Goal: Feedback & Contribution: Leave review/rating

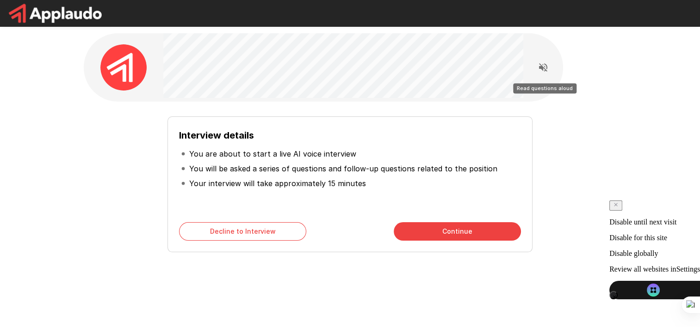
click at [542, 69] on icon "Read questions aloud" at bounding box center [543, 67] width 8 height 8
click at [336, 289] on div "Interview details You are about to start a live AI voice interview You will be …" at bounding box center [350, 165] width 555 height 330
click at [453, 228] on button "Continue" at bounding box center [457, 231] width 127 height 18
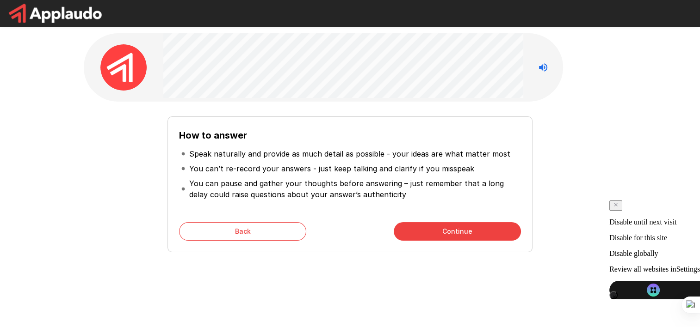
click at [455, 233] on button "Continue" at bounding box center [457, 231] width 127 height 18
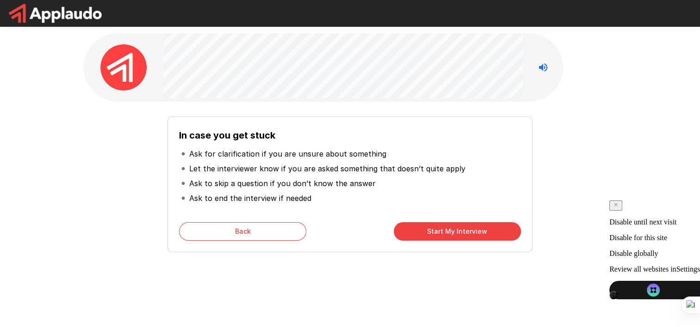
click at [217, 236] on button "Back" at bounding box center [242, 231] width 127 height 18
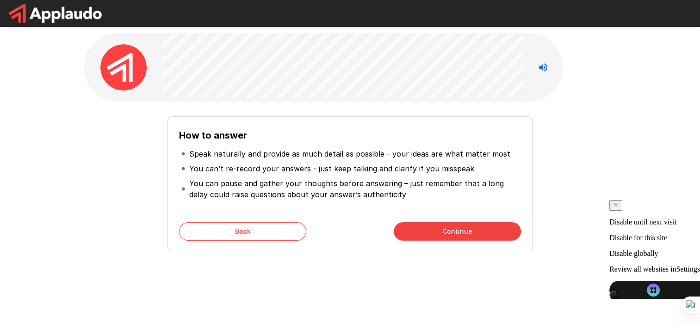
click at [217, 236] on button "Back" at bounding box center [242, 231] width 127 height 18
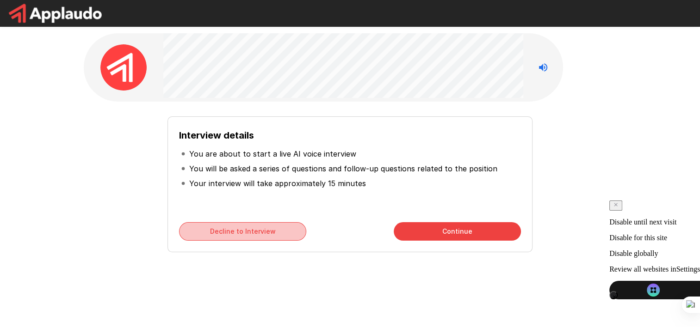
click at [218, 236] on button "Decline to Interview" at bounding box center [242, 231] width 127 height 18
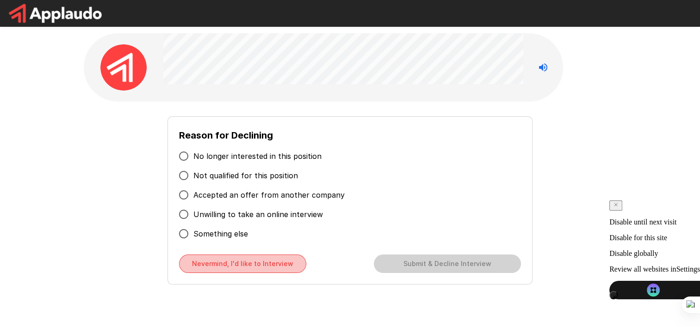
click at [286, 269] on button "Nevermind, I'd like to Interview" at bounding box center [242, 264] width 127 height 18
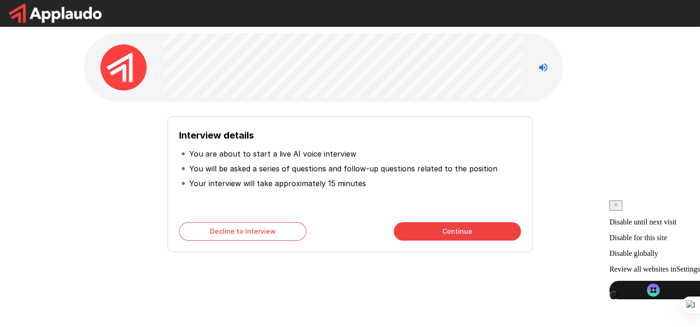
click at [450, 234] on button "Continue" at bounding box center [457, 231] width 127 height 18
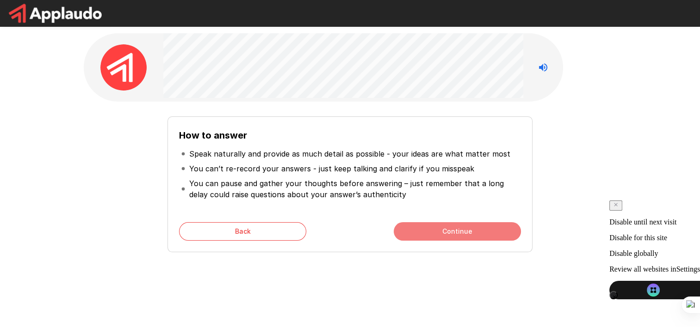
click at [467, 233] on button "Continue" at bounding box center [457, 231] width 127 height 18
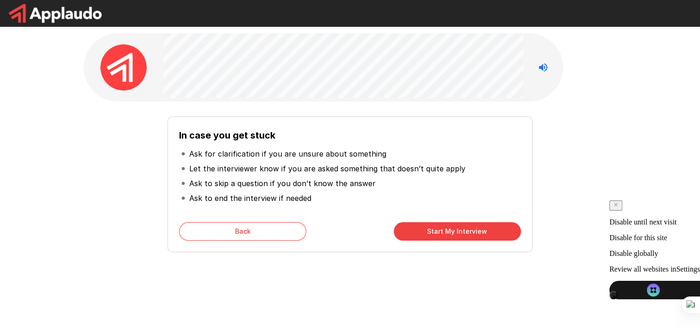
click at [475, 231] on button "Start My Interview" at bounding box center [457, 231] width 127 height 18
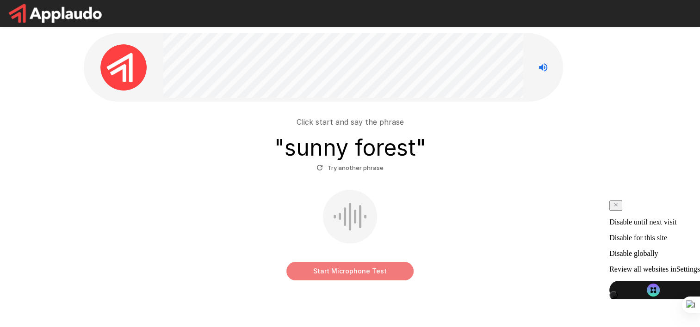
click at [363, 272] on button "Start Microphone Test" at bounding box center [349, 271] width 127 height 18
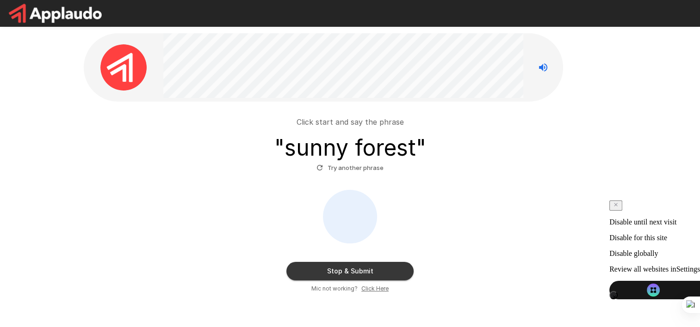
click at [370, 270] on button "Stop & Submit" at bounding box center [349, 271] width 127 height 18
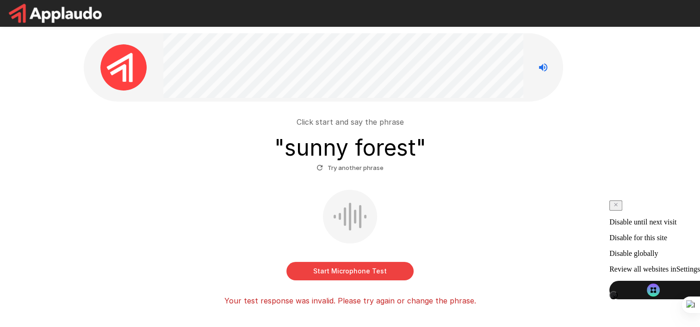
click at [384, 273] on button "Start Microphone Test" at bounding box center [349, 271] width 127 height 18
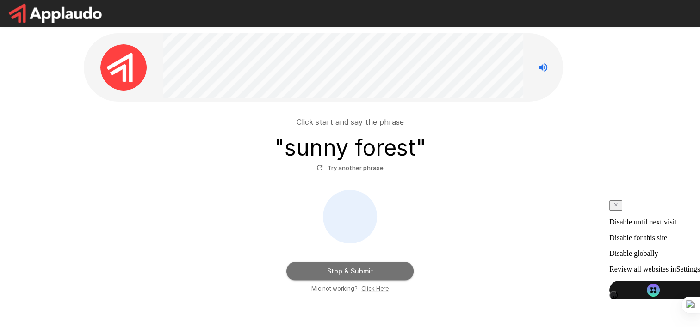
click at [385, 274] on button "Stop & Submit" at bounding box center [349, 271] width 127 height 18
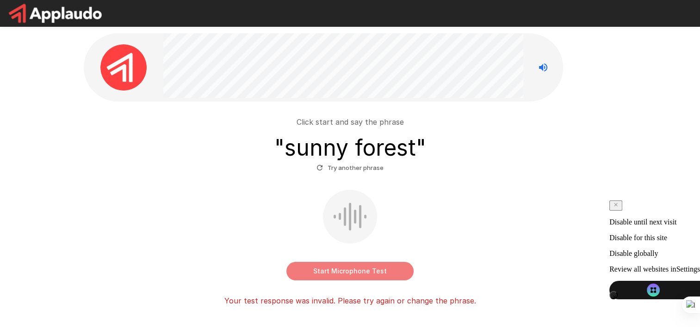
click at [385, 274] on button "Start Microphone Test" at bounding box center [349, 271] width 127 height 18
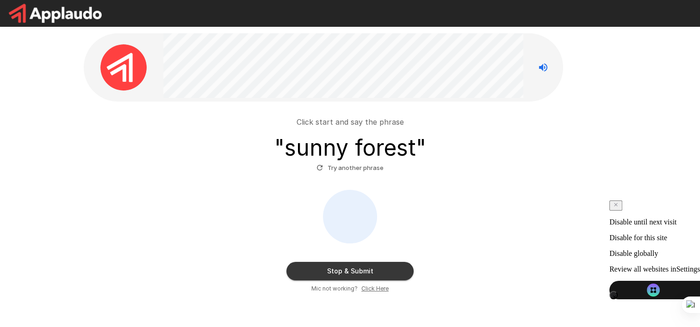
click at [385, 274] on button "Stop & Submit" at bounding box center [349, 271] width 127 height 18
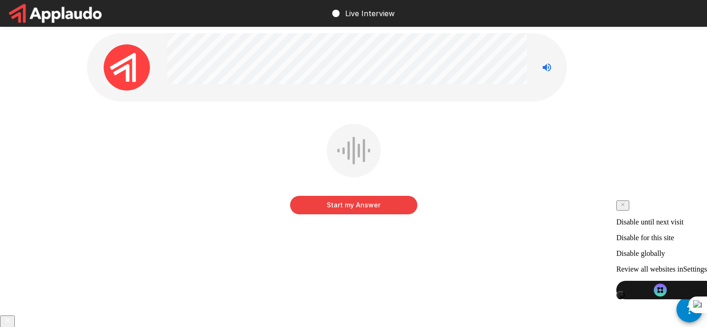
click at [375, 209] on button "Start my Answer" at bounding box center [353, 205] width 127 height 18
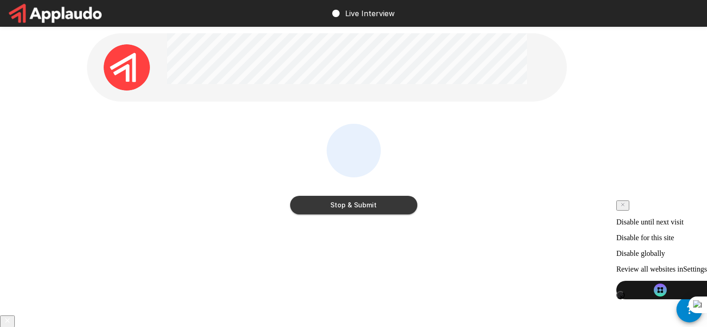
click at [376, 208] on button "Stop & Submit" at bounding box center [353, 205] width 127 height 18
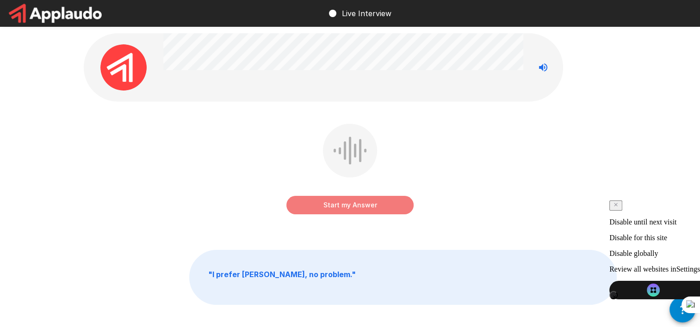
click at [365, 208] on button "Start my Answer" at bounding box center [349, 205] width 127 height 18
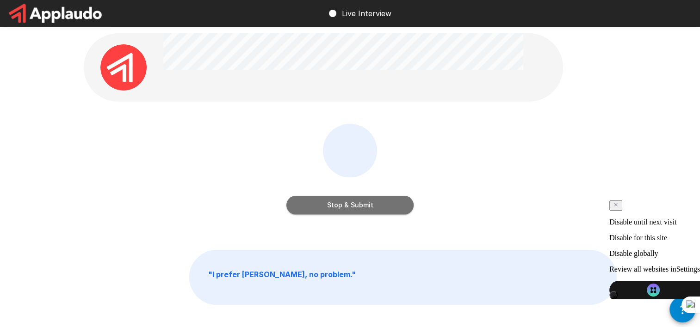
click at [365, 206] on button "Stop & Submit" at bounding box center [349, 205] width 127 height 18
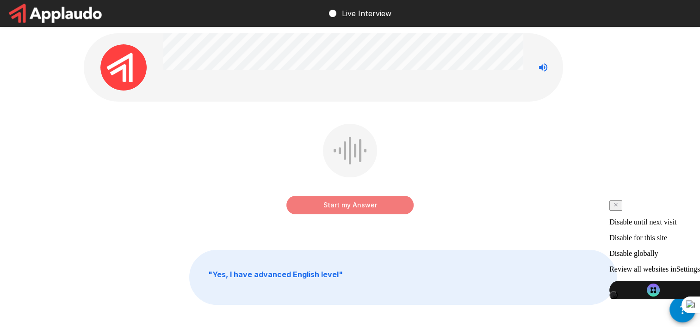
click at [365, 206] on button "Start my Answer" at bounding box center [349, 205] width 127 height 18
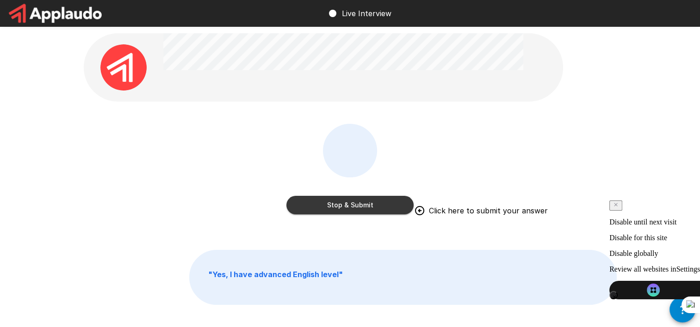
click at [365, 206] on button "Stop & Submit" at bounding box center [349, 205] width 127 height 18
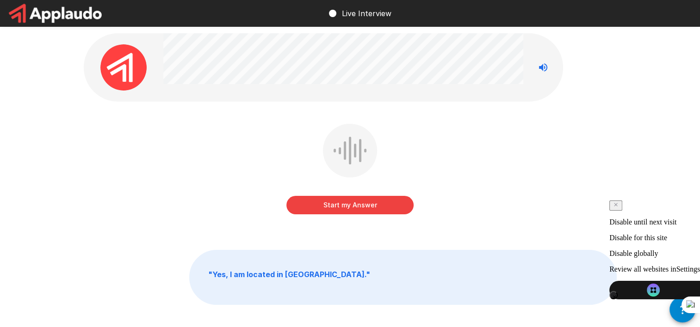
click at [349, 210] on button "Start my Answer" at bounding box center [349, 205] width 127 height 18
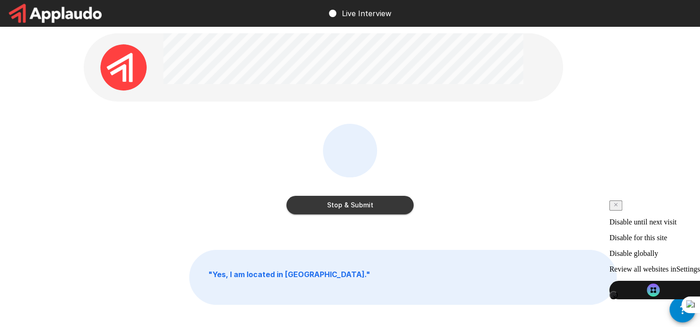
click at [349, 210] on button "Stop & Submit" at bounding box center [349, 205] width 127 height 18
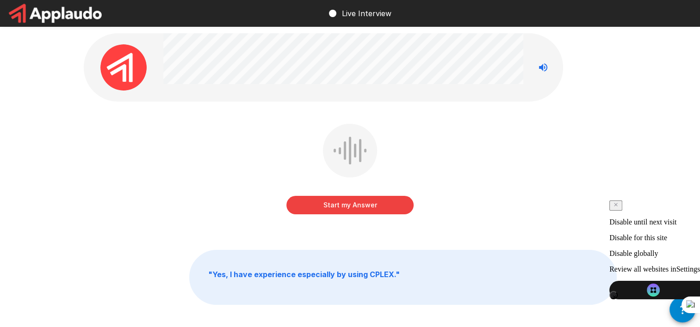
click at [349, 210] on button "Start my Answer" at bounding box center [349, 205] width 127 height 18
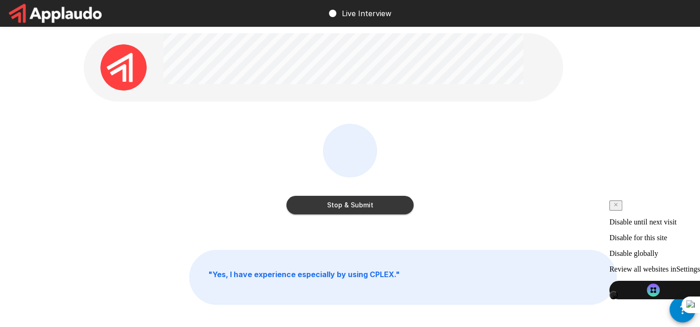
click at [349, 210] on button "Stop & Submit" at bounding box center [349, 205] width 127 height 18
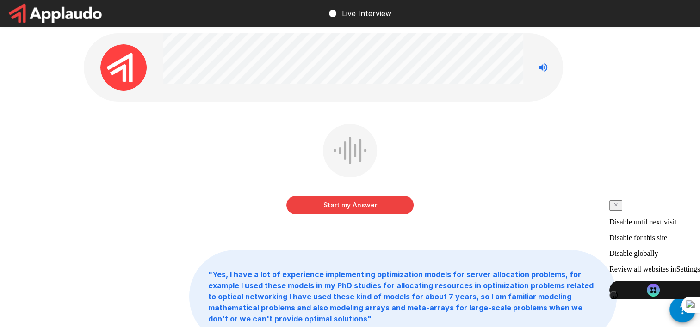
click at [371, 204] on button "Start my Answer" at bounding box center [349, 205] width 127 height 18
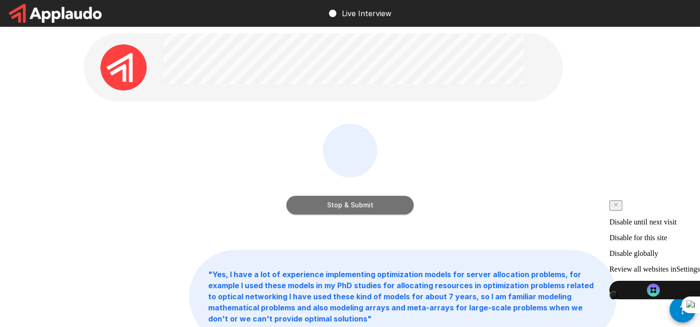
click at [371, 204] on button "Stop & Submit" at bounding box center [349, 205] width 127 height 18
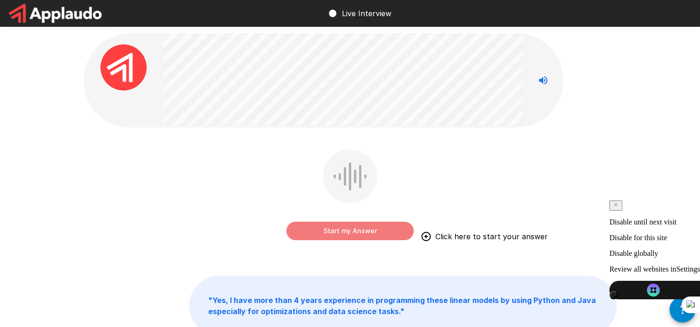
click at [355, 232] on button "Start my Answer" at bounding box center [349, 231] width 127 height 18
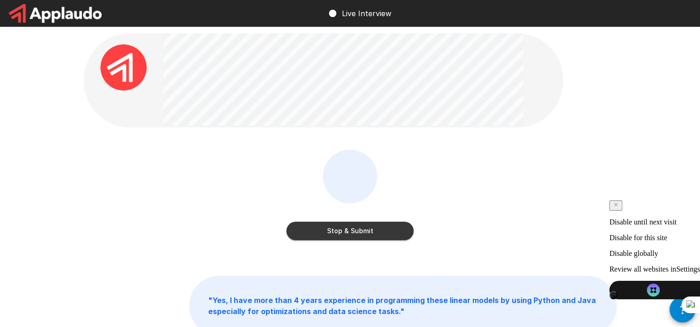
click at [353, 230] on button "Stop & Submit" at bounding box center [349, 231] width 127 height 18
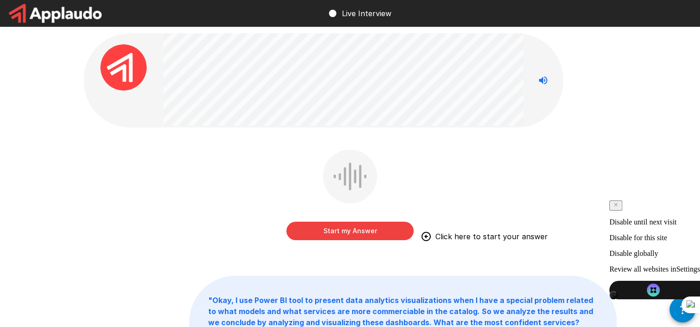
click at [351, 231] on button "Start my Answer" at bounding box center [349, 231] width 127 height 18
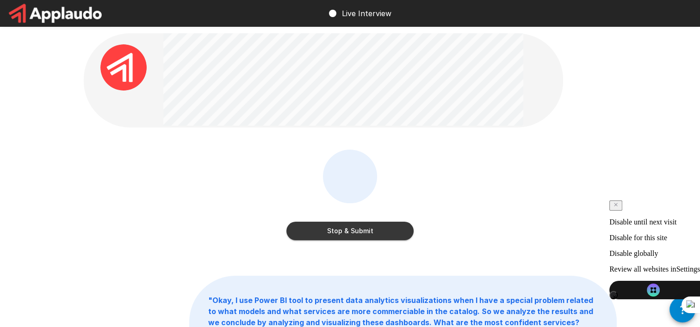
click at [353, 229] on button "Stop & Submit" at bounding box center [349, 231] width 127 height 18
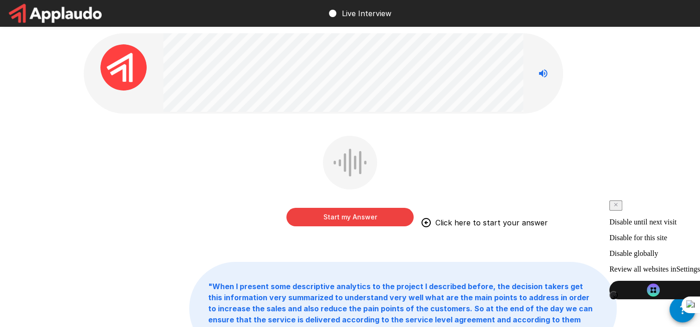
click at [627, 175] on div "Start my Answer Click here to start your answer " When I present some descripti…" at bounding box center [350, 215] width 555 height 430
click at [351, 216] on button "Start my Answer" at bounding box center [349, 217] width 127 height 18
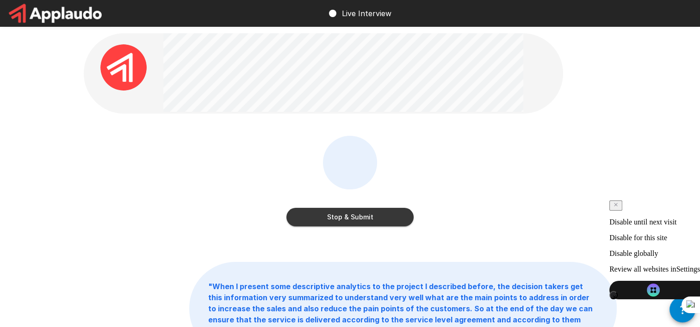
click at [325, 213] on button "Stop & Submit" at bounding box center [349, 217] width 127 height 18
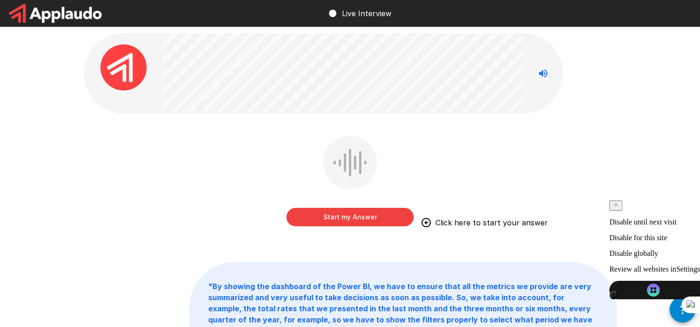
click at [111, 180] on div "Start my Answer Click here to start your answer" at bounding box center [350, 188] width 533 height 104
click at [351, 219] on button "Start my Answer" at bounding box center [349, 217] width 127 height 18
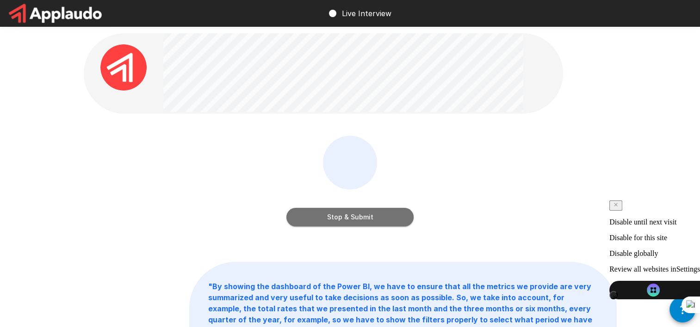
click at [377, 223] on button "Stop & Submit" at bounding box center [349, 217] width 127 height 18
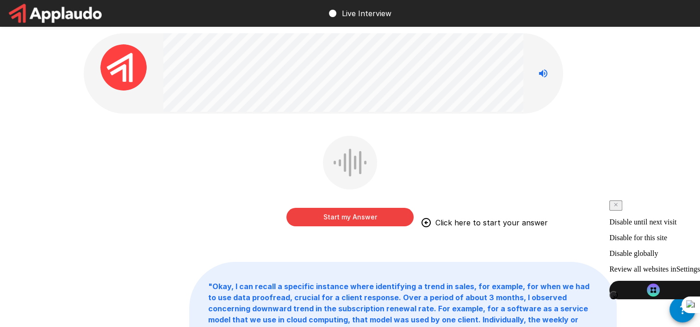
click at [347, 219] on button "Start my Answer" at bounding box center [349, 217] width 127 height 18
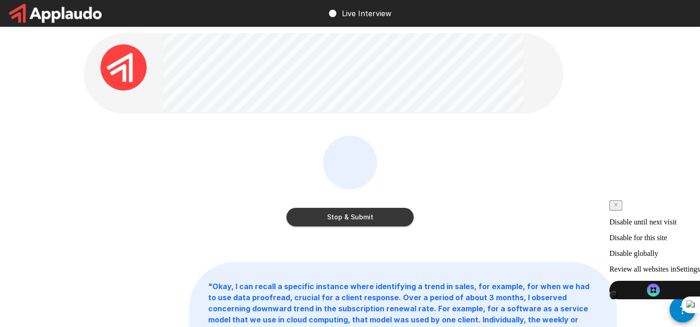
click at [356, 220] on button "Stop & Submit" at bounding box center [349, 217] width 127 height 18
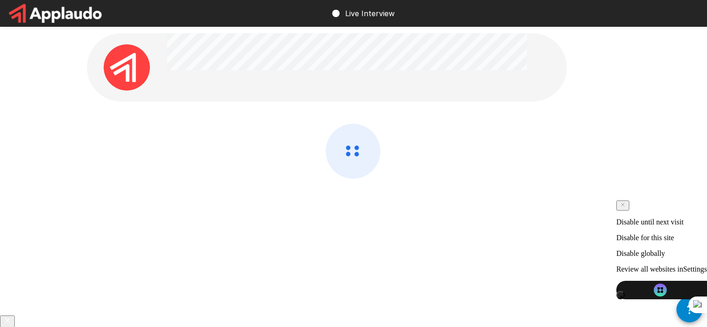
click at [606, 111] on div at bounding box center [353, 151] width 555 height 302
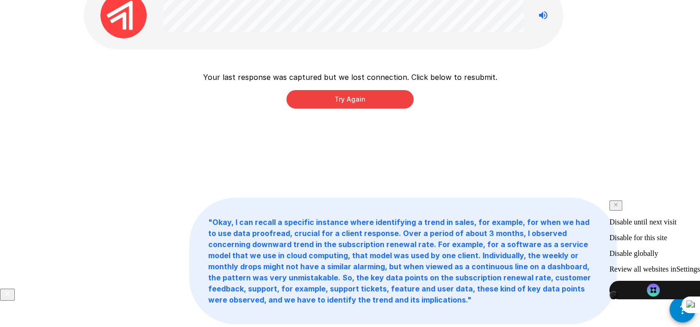
scroll to position [46, 0]
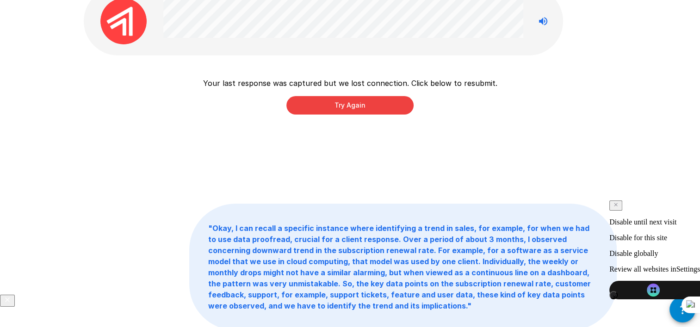
click at [348, 106] on button "Try Again" at bounding box center [349, 105] width 127 height 18
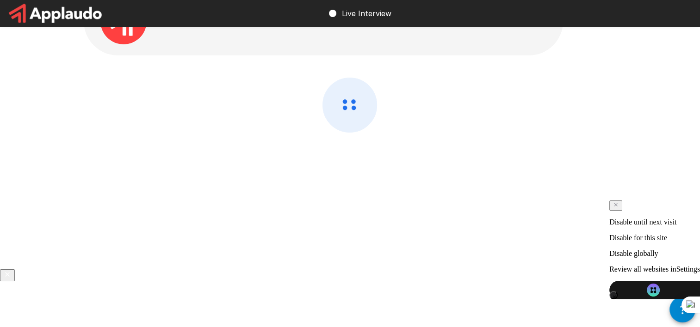
scroll to position [0, 0]
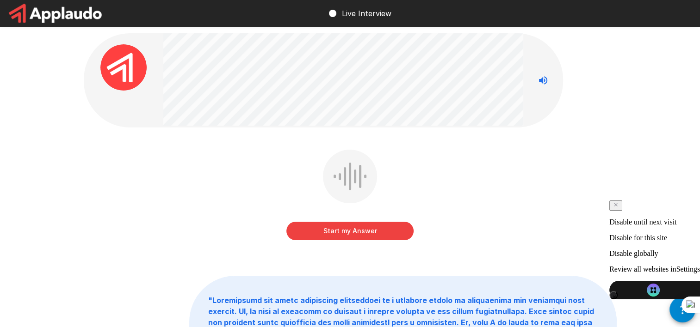
click at [601, 80] on div "Start my Answer " "" at bounding box center [350, 288] width 555 height 577
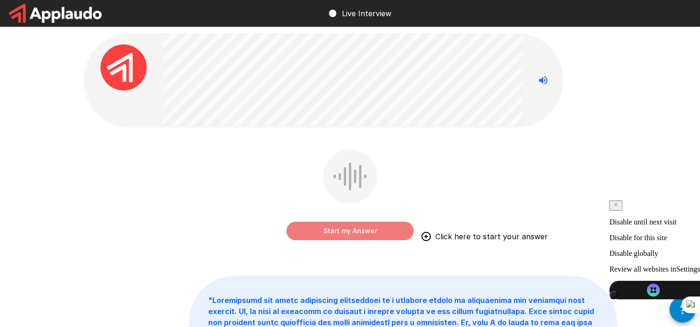
click at [354, 230] on button "Start my Answer" at bounding box center [349, 231] width 127 height 18
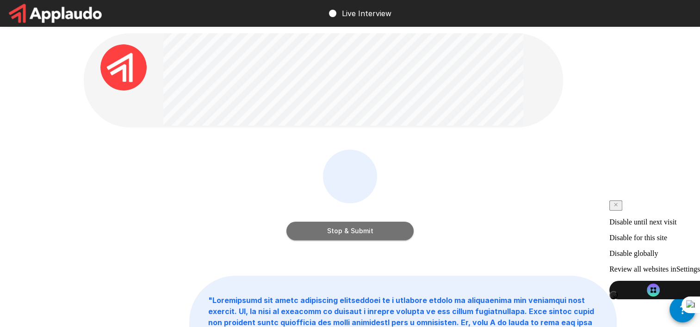
click at [360, 229] on button "Stop & Submit" at bounding box center [349, 231] width 127 height 18
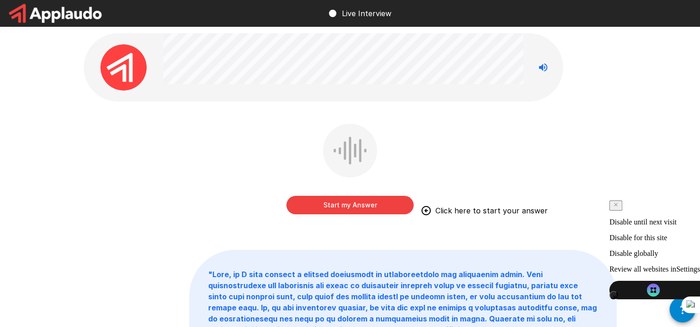
click at [190, 118] on div "Start my Answer Click here to start your answer " "" at bounding box center [350, 259] width 555 height 518
click at [349, 204] on button "Start my Answer" at bounding box center [349, 205] width 127 height 18
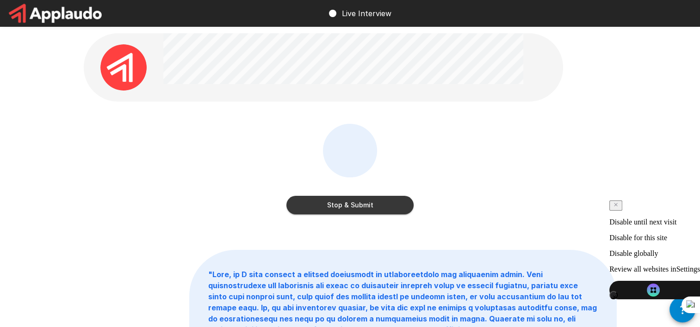
click at [316, 205] on button "Stop & Submit" at bounding box center [349, 205] width 127 height 18
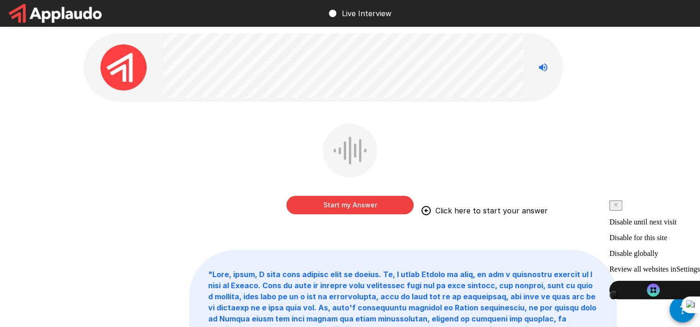
click at [149, 181] on div "Start my Answer Click here to start your answer" at bounding box center [350, 176] width 533 height 104
click at [348, 206] on button "Start my Answer" at bounding box center [349, 205] width 127 height 18
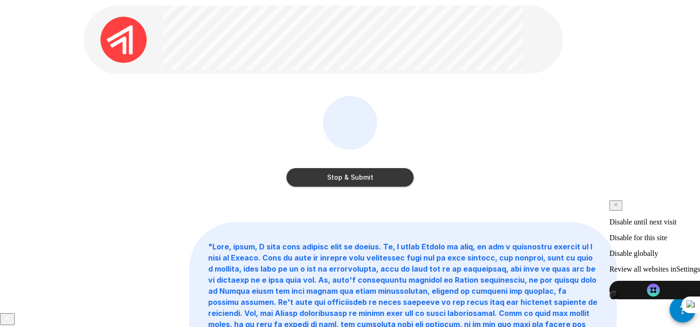
scroll to position [92, 0]
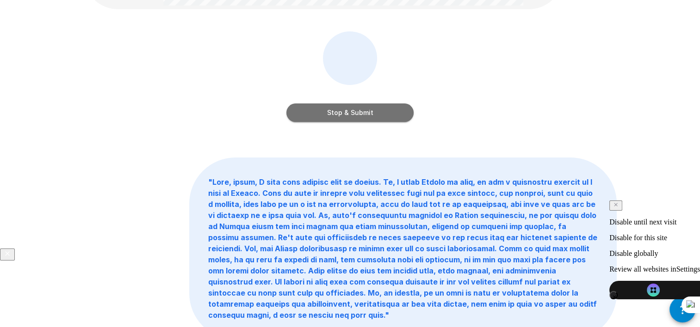
click at [356, 115] on button "Stop & Submit" at bounding box center [349, 113] width 127 height 18
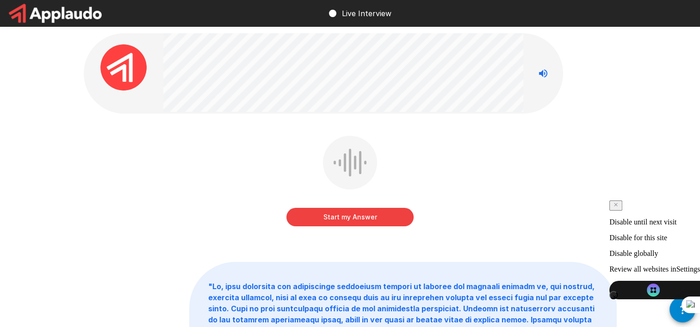
scroll to position [0, 0]
click at [207, 200] on div "Start my Answer Click here to start your answer" at bounding box center [350, 188] width 533 height 104
click at [335, 219] on button "Start my Answer" at bounding box center [349, 217] width 127 height 18
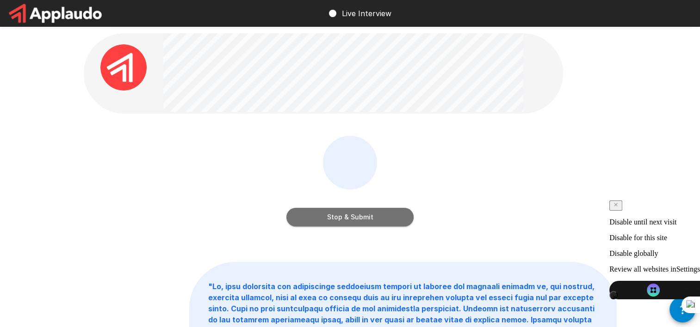
click at [335, 219] on button "Stop & Submit" at bounding box center [349, 217] width 127 height 18
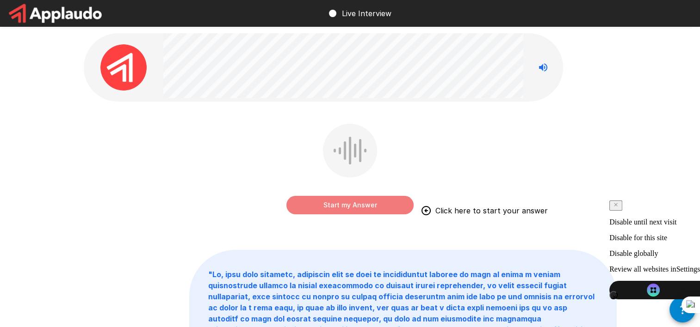
click at [321, 203] on button "Start my Answer" at bounding box center [349, 205] width 127 height 18
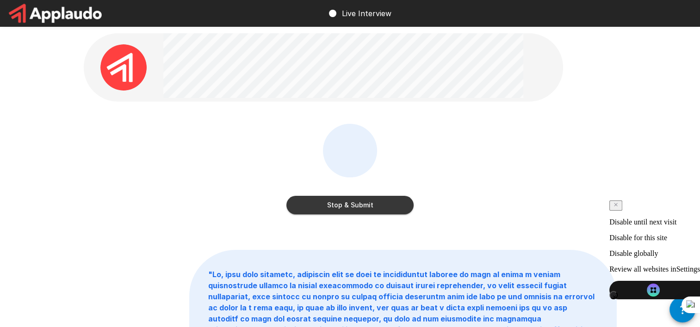
click at [367, 212] on button "Stop & Submit" at bounding box center [349, 205] width 127 height 18
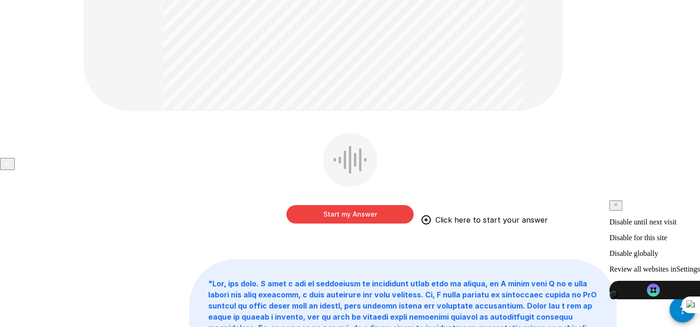
scroll to position [231, 0]
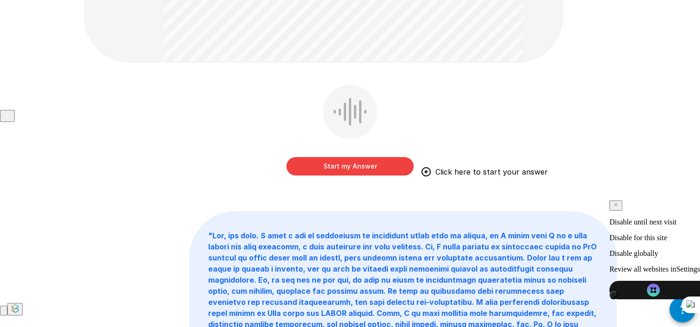
click at [357, 166] on button "Start my Answer" at bounding box center [349, 166] width 127 height 18
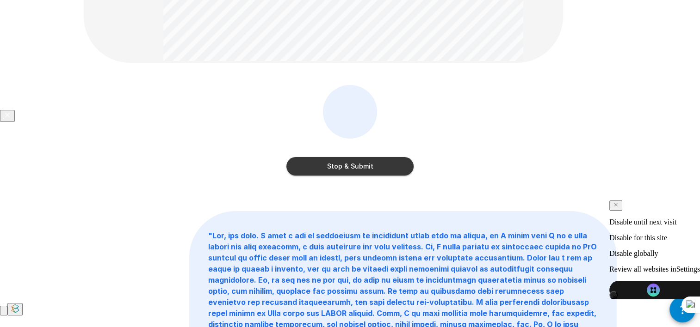
click at [357, 166] on button "Stop & Submit" at bounding box center [349, 166] width 127 height 18
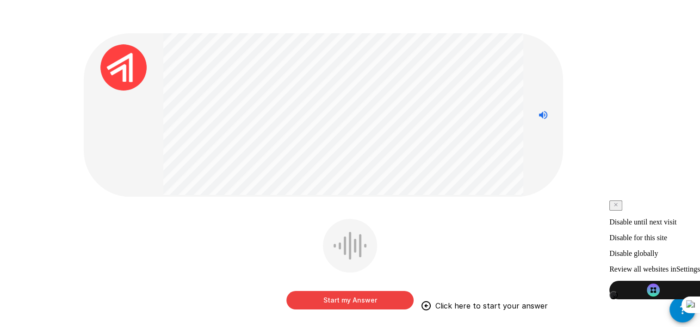
scroll to position [46, 0]
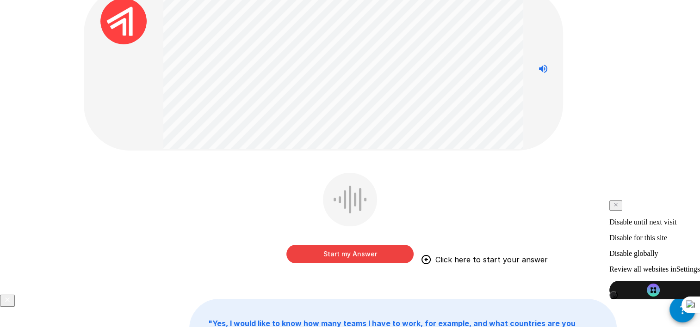
click at [351, 256] on button "Start my Answer" at bounding box center [349, 254] width 127 height 18
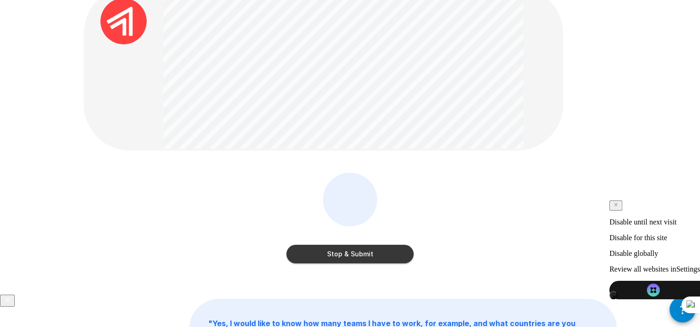
click at [368, 252] on button "Stop & Submit" at bounding box center [349, 254] width 127 height 18
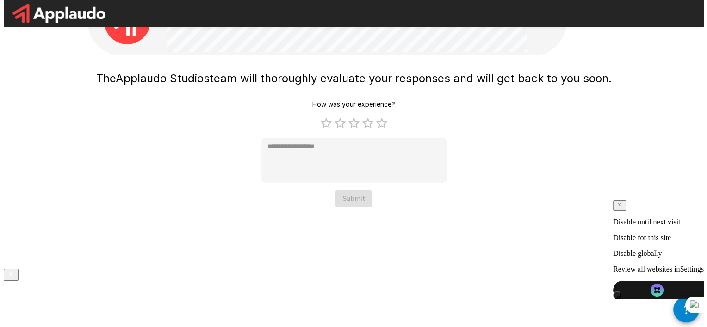
scroll to position [0, 0]
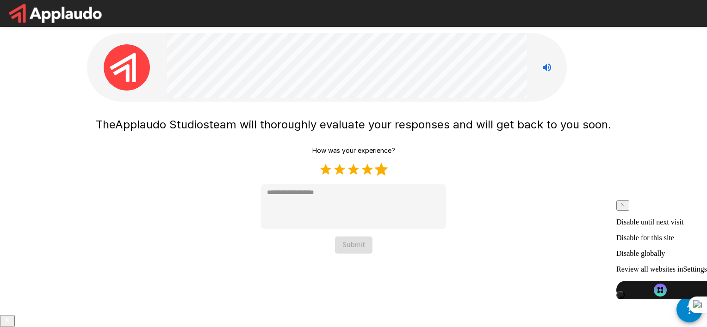
click at [381, 170] on label "5 Stars" at bounding box center [381, 170] width 14 height 14
type textarea "*"
click at [350, 247] on button "Submit" at bounding box center [353, 245] width 37 height 17
